Goal: Task Accomplishment & Management: Use online tool/utility

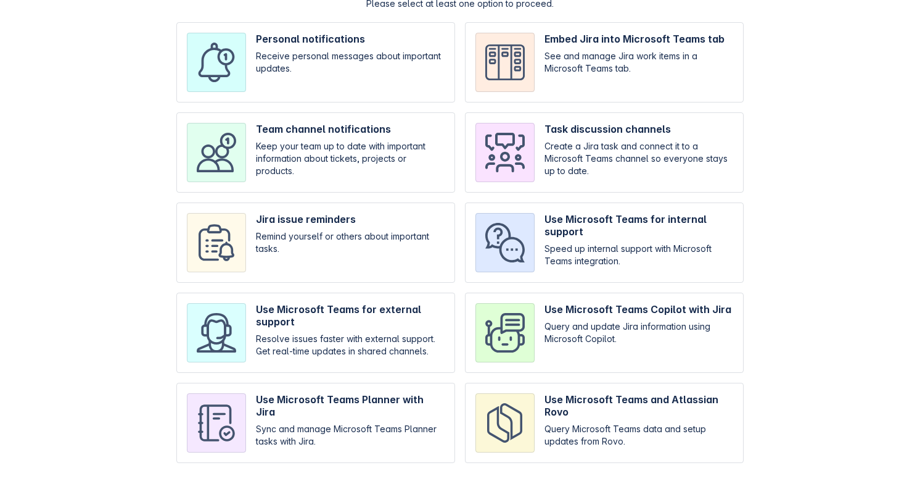
scroll to position [81, 0]
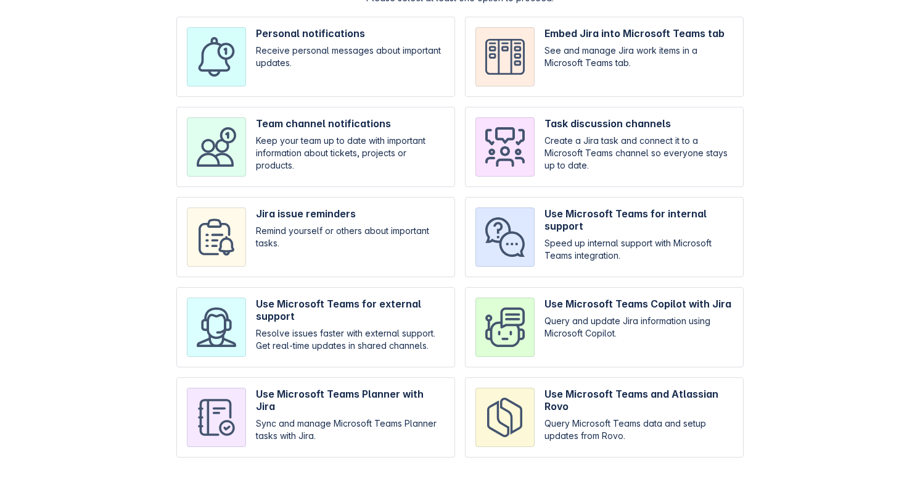
click at [614, 235] on input "checkbox" at bounding box center [604, 237] width 279 height 80
checkbox input "true"
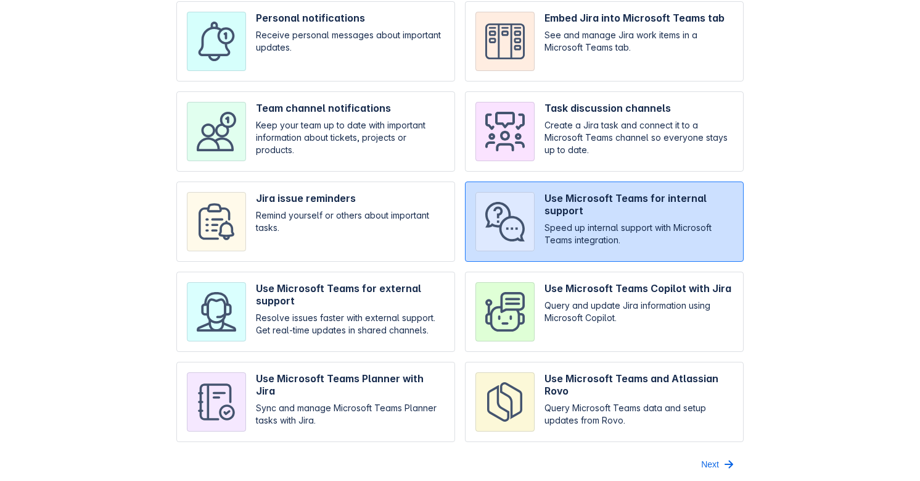
scroll to position [101, 0]
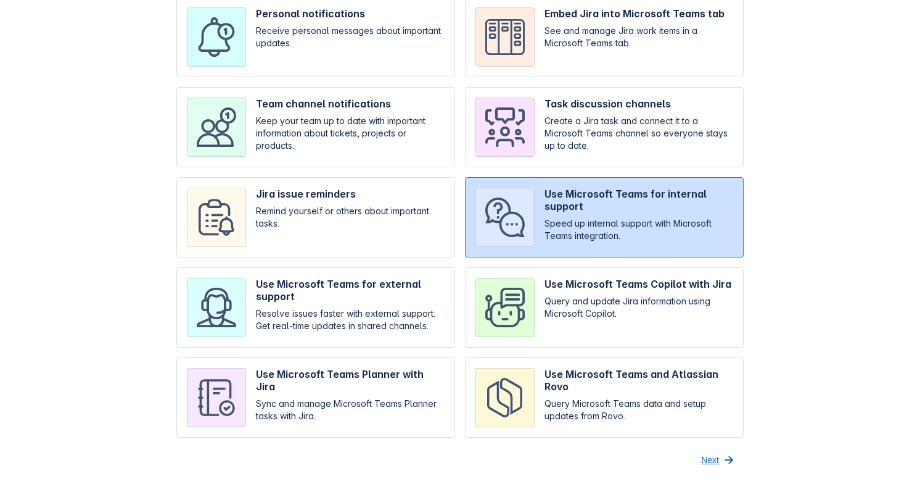
click at [719, 453] on span "Next" at bounding box center [710, 460] width 18 height 20
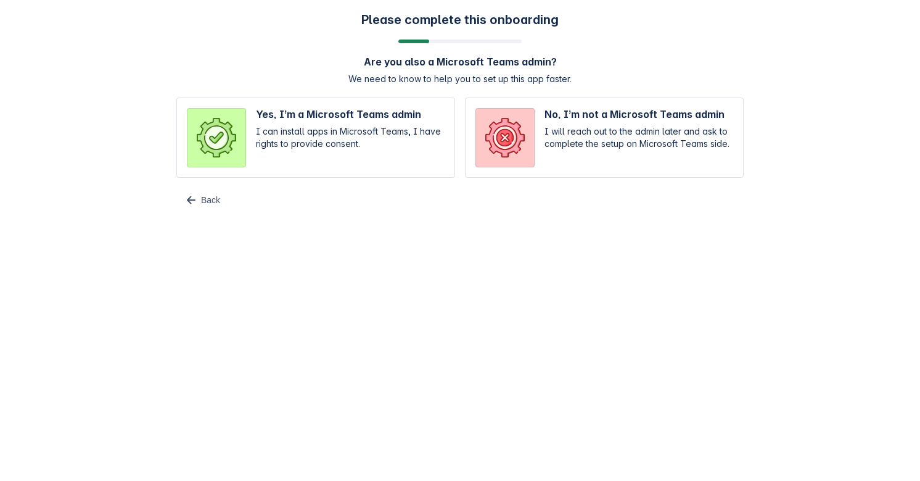
scroll to position [0, 0]
click at [374, 145] on input "radio" at bounding box center [320, 137] width 279 height 80
radio input "true"
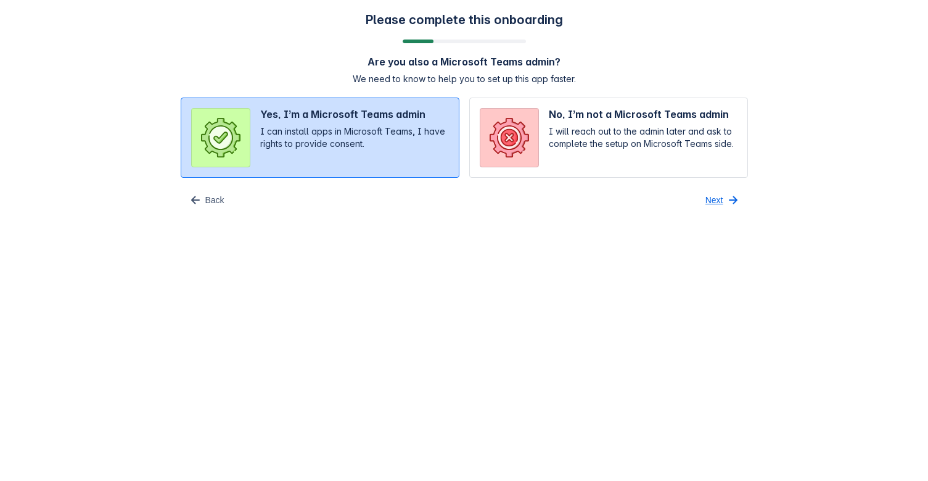
click at [724, 199] on button "Next" at bounding box center [723, 200] width 50 height 20
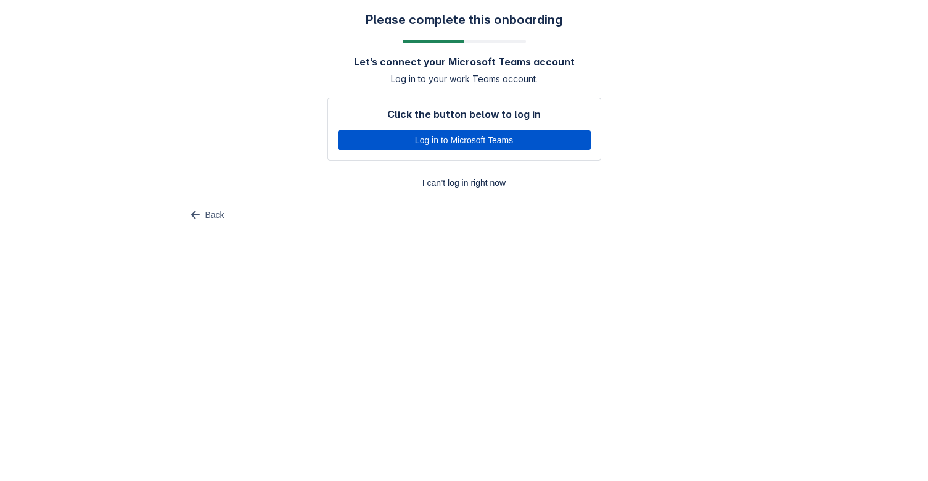
click at [488, 141] on span "Log in to Microsoft Teams" at bounding box center [464, 140] width 238 height 20
click at [473, 143] on span "Log in to Microsoft Teams" at bounding box center [464, 140] width 238 height 20
click at [504, 136] on span "Log in to Microsoft Teams" at bounding box center [464, 140] width 238 height 20
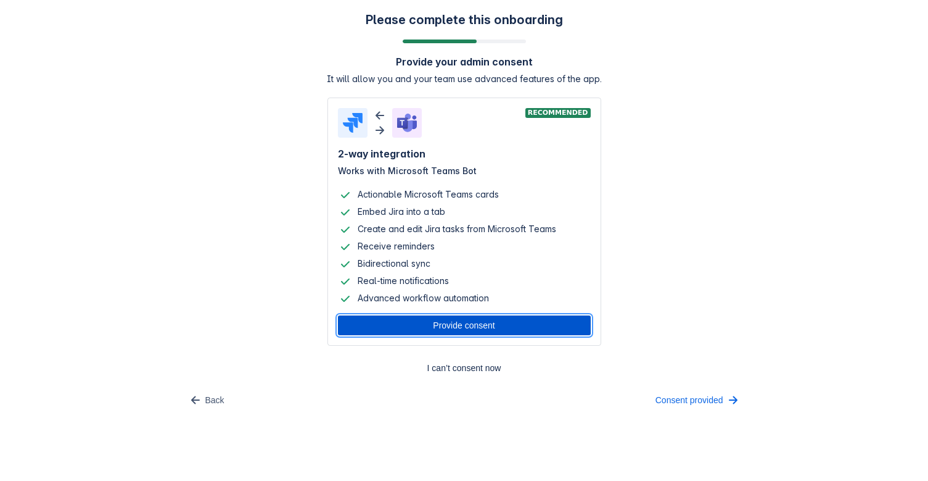
click at [441, 329] on span "Provide consent" at bounding box center [464, 325] width 238 height 20
click at [691, 402] on span "Consent provided" at bounding box center [690, 400] width 68 height 20
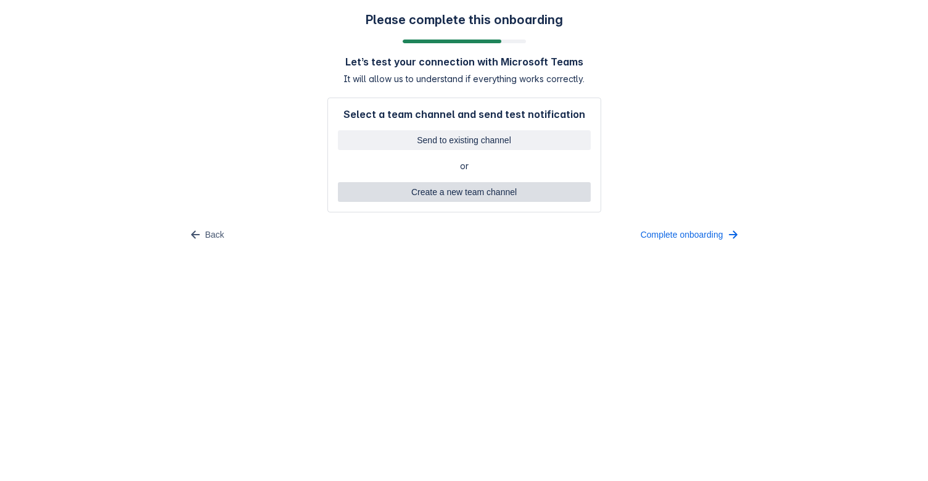
click at [561, 191] on span "Create a new team channel" at bounding box center [464, 192] width 238 height 20
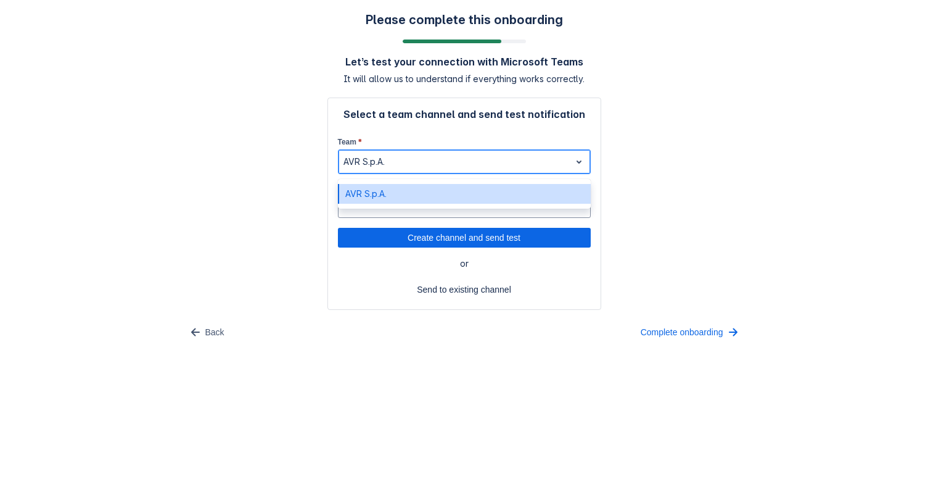
click at [474, 155] on div at bounding box center [455, 161] width 222 height 15
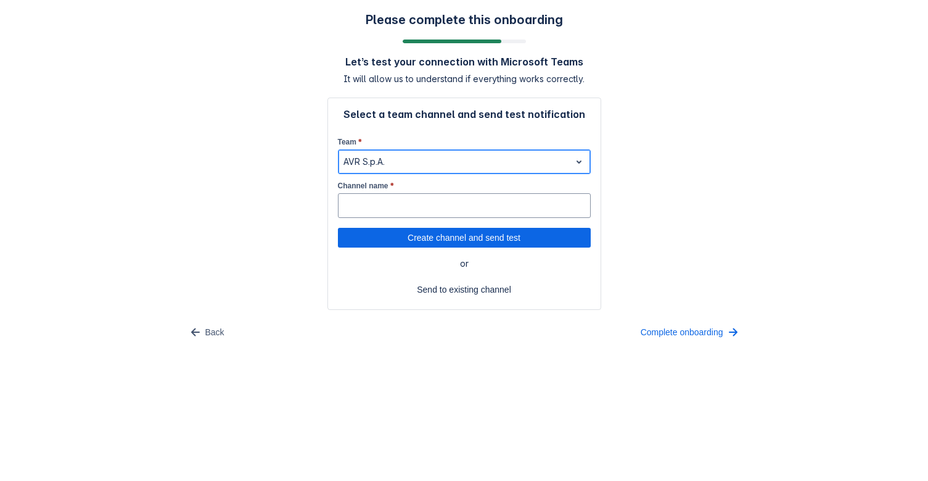
drag, startPoint x: 474, startPoint y: 155, endPoint x: 464, endPoint y: 192, distance: 38.3
click at [473, 161] on div at bounding box center [455, 161] width 222 height 15
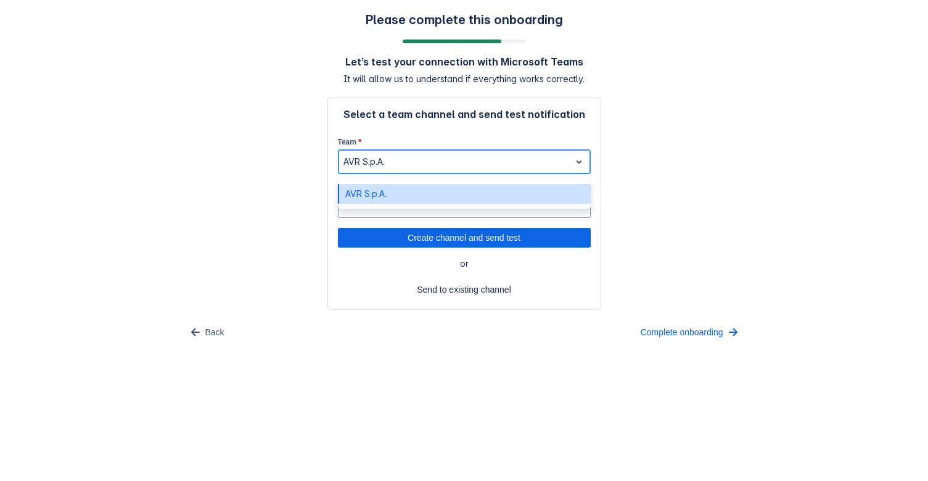
click at [473, 162] on div at bounding box center [455, 161] width 222 height 15
drag, startPoint x: 756, startPoint y: 151, endPoint x: 717, endPoint y: 111, distance: 56.3
click at [753, 151] on div "Please complete this onboarding Let’s test your connection with Microsoft Teams…" at bounding box center [464, 176] width 904 height 329
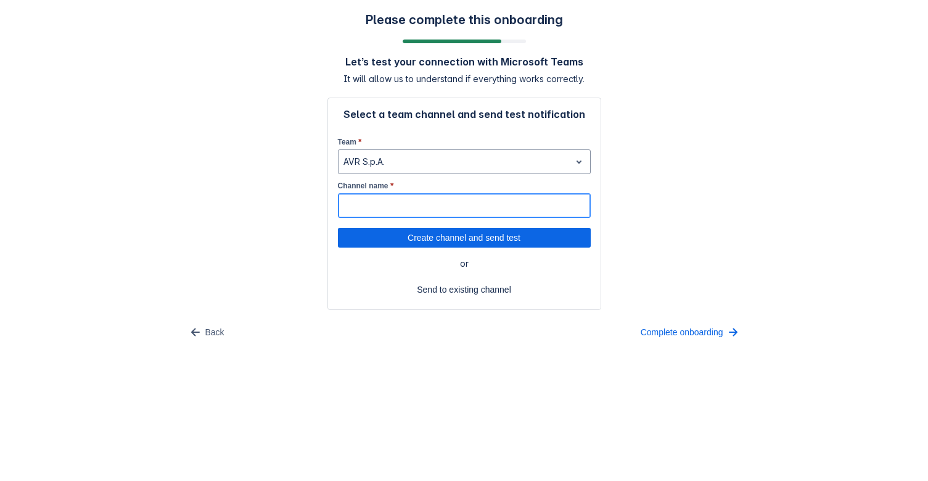
click at [490, 205] on input "Channel name *" at bounding box center [465, 205] width 252 height 22
type input "H"
click at [529, 242] on span "Create channel and send test" at bounding box center [464, 238] width 238 height 20
type input "Teams-Helpdesk"
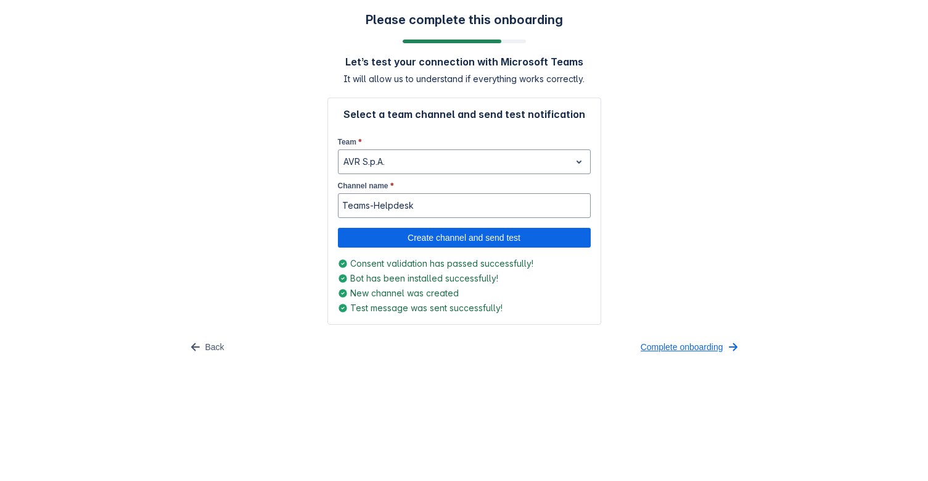
click at [722, 347] on span "Complete onboarding" at bounding box center [682, 347] width 83 height 20
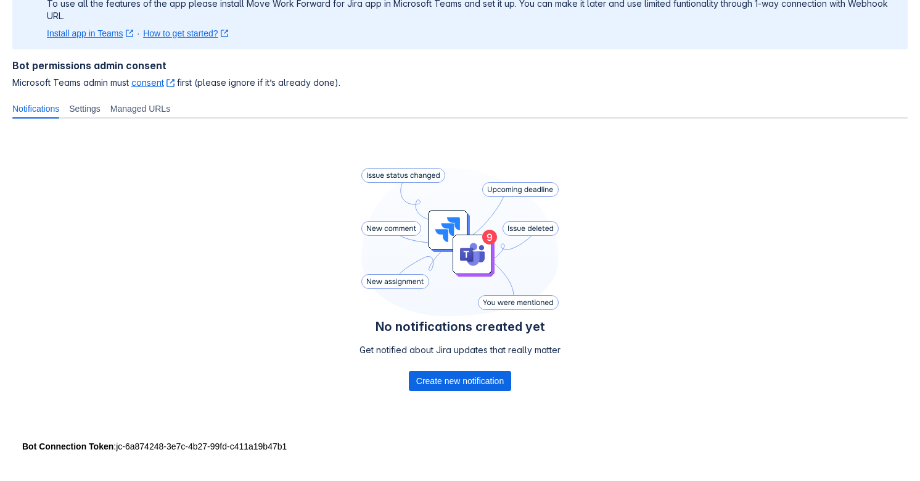
scroll to position [123, 0]
